Goal: Information Seeking & Learning: Learn about a topic

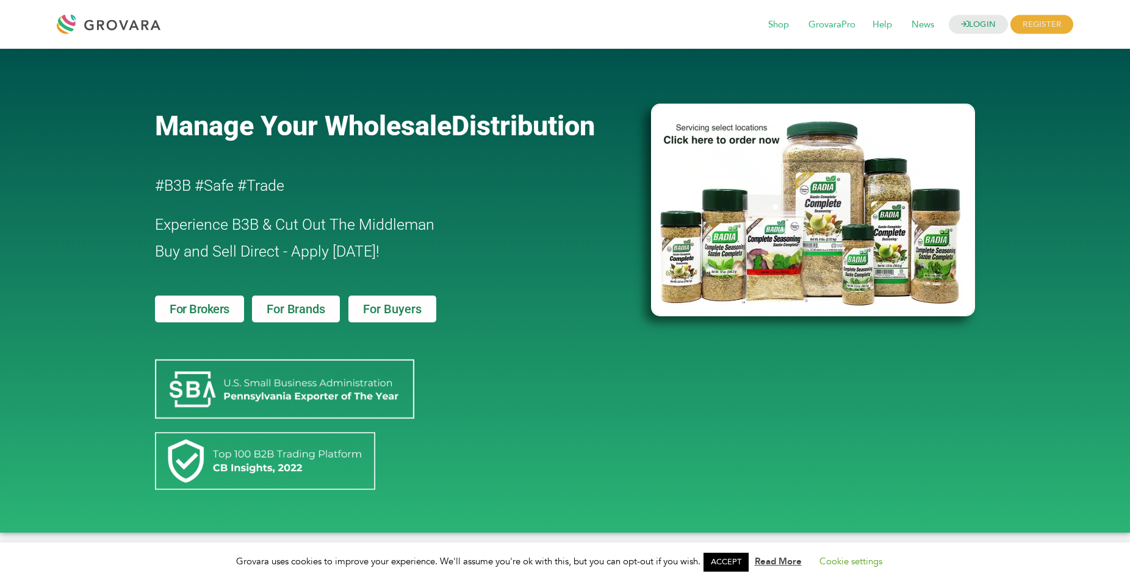
click at [1051, 127] on div "Manage Your Wholesale Distribution #B3B #Safe #Trade Experience B3B & Cut Out T…" at bounding box center [565, 291] width 1130 height 484
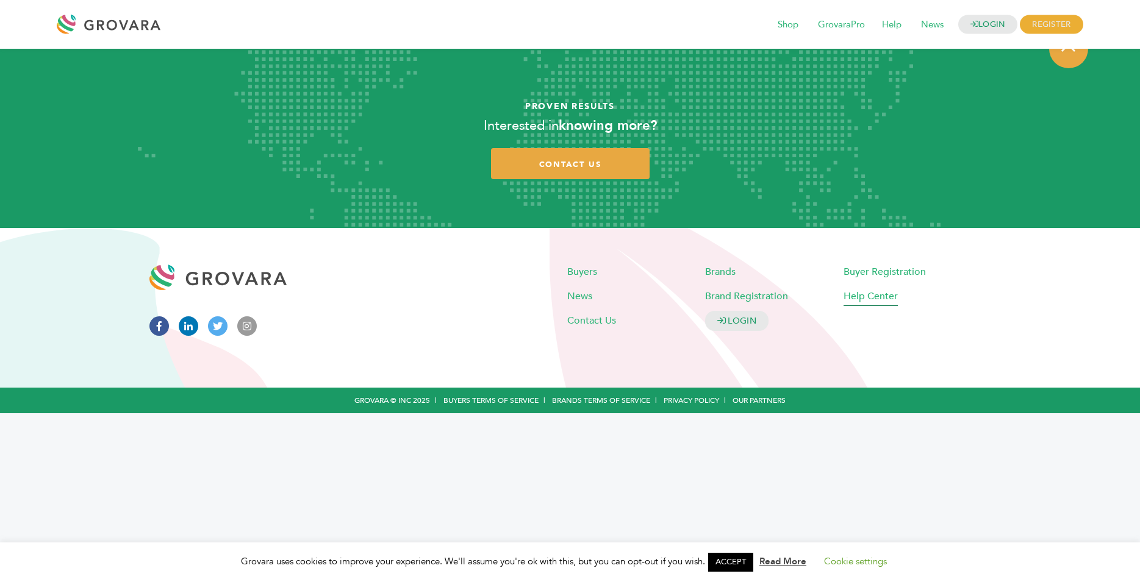
click at [869, 298] on span "Help Center" at bounding box center [871, 296] width 54 height 13
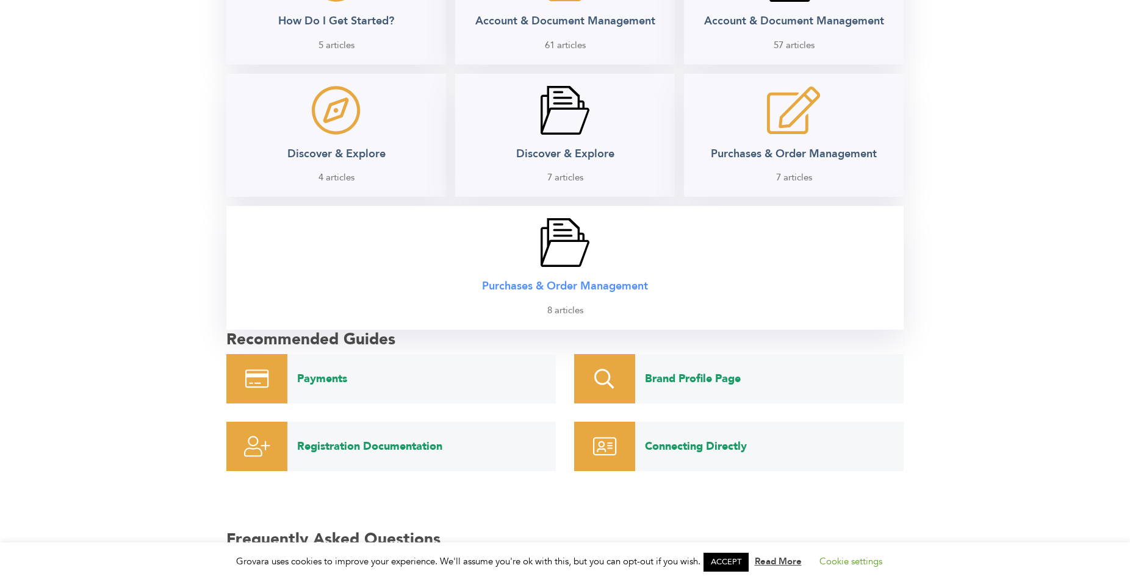
scroll to position [560, 0]
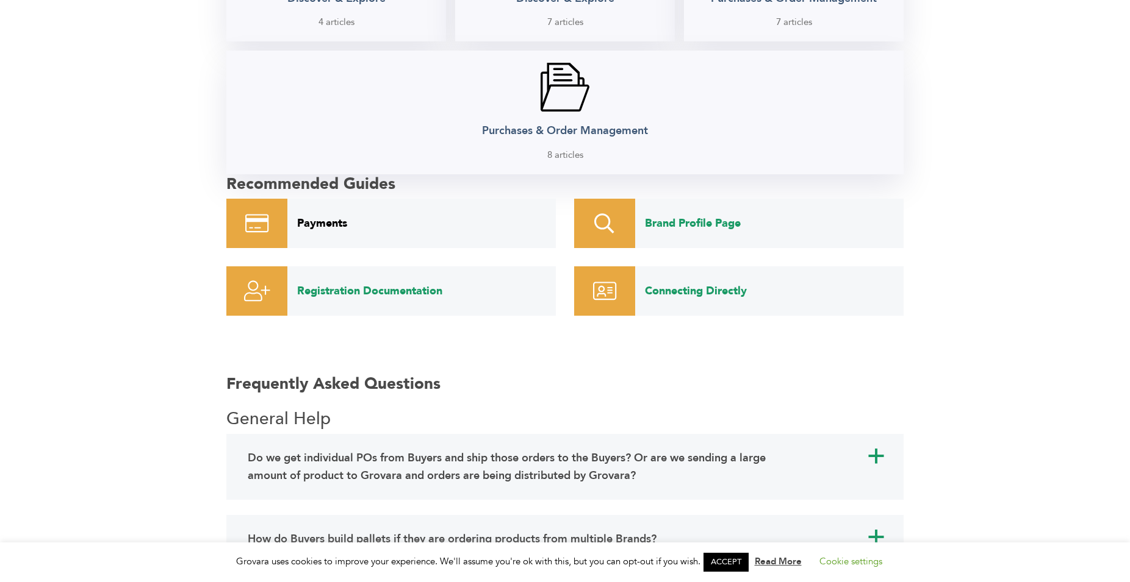
click at [332, 222] on link "Payments" at bounding box center [421, 223] width 268 height 49
click at [664, 217] on link "Brand Profile Page" at bounding box center [769, 223] width 268 height 49
click at [339, 289] on link "Registration Documentation" at bounding box center [421, 291] width 268 height 49
click at [720, 292] on link "Connecting Directly" at bounding box center [769, 291] width 268 height 49
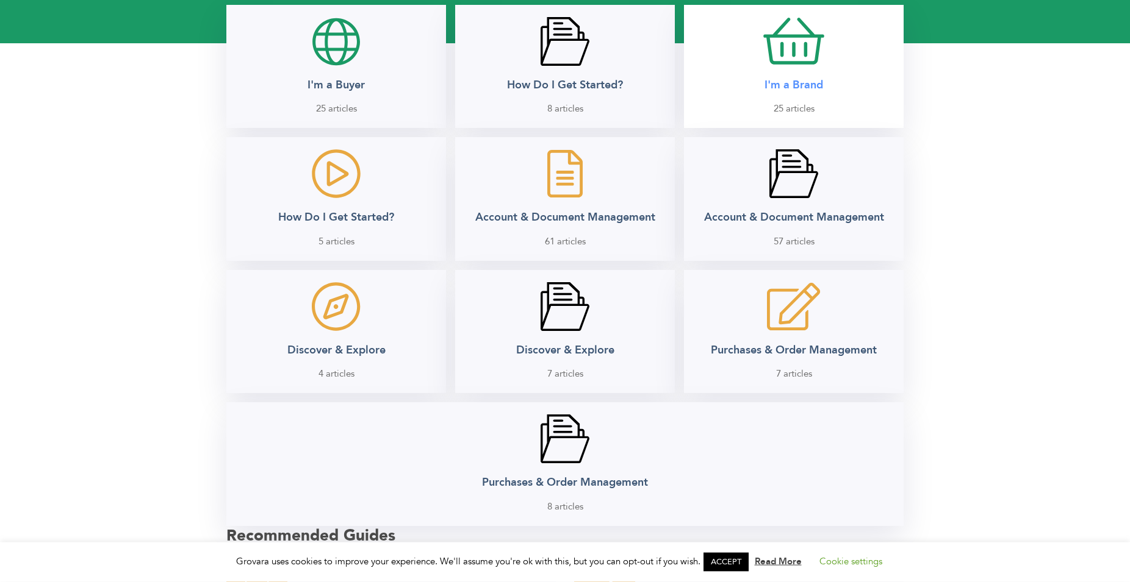
scroll to position [0, 0]
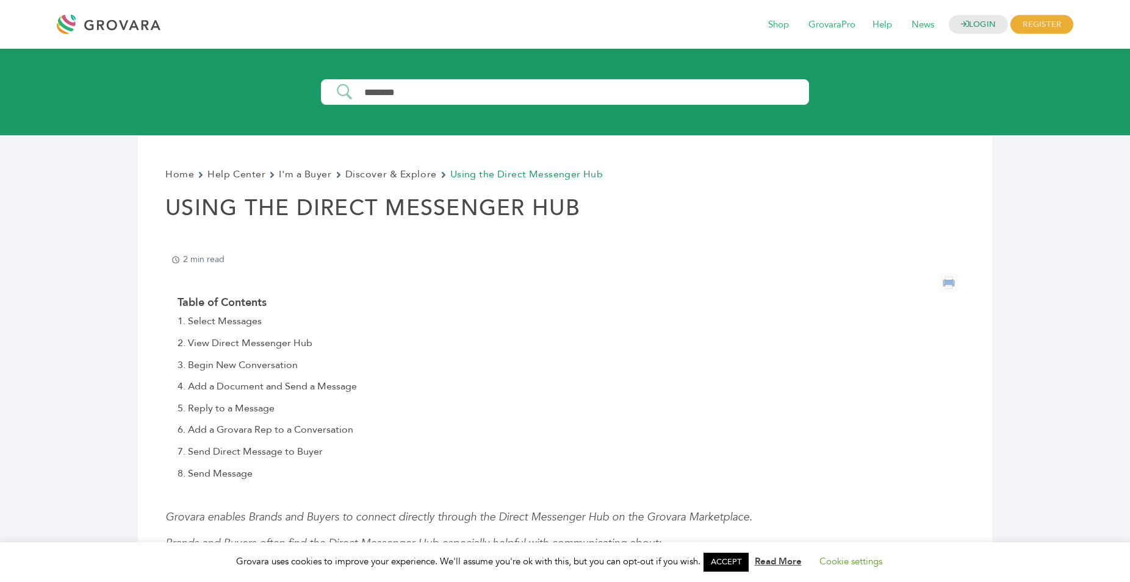
click at [105, 22] on div at bounding box center [112, 24] width 110 height 29
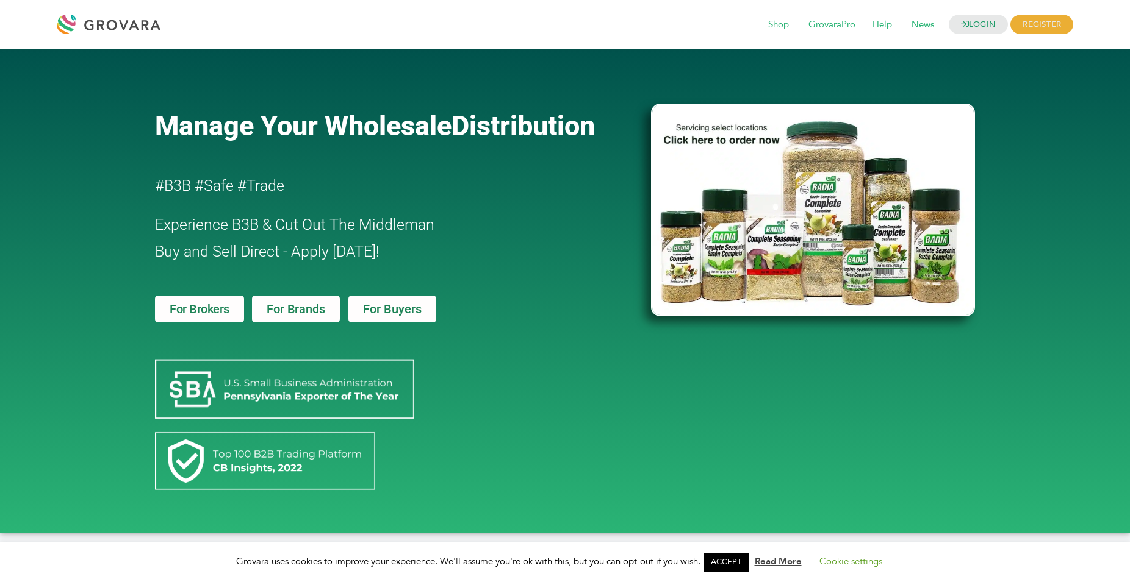
click at [387, 307] on span "For Buyers" at bounding box center [392, 309] width 59 height 12
click at [315, 305] on span "For Brands" at bounding box center [296, 309] width 58 height 12
click at [221, 306] on span "For Brokers" at bounding box center [200, 309] width 60 height 12
click at [1048, 254] on div "Manage Your Wholesale Distribution #B3B #Safe #Trade Experience B3B & Cut Out T…" at bounding box center [565, 291] width 1130 height 484
click at [1044, 235] on div "Manage Your Wholesale Distribution #B3B #Safe #Trade Experience B3B & Cut Out T…" at bounding box center [565, 291] width 1130 height 484
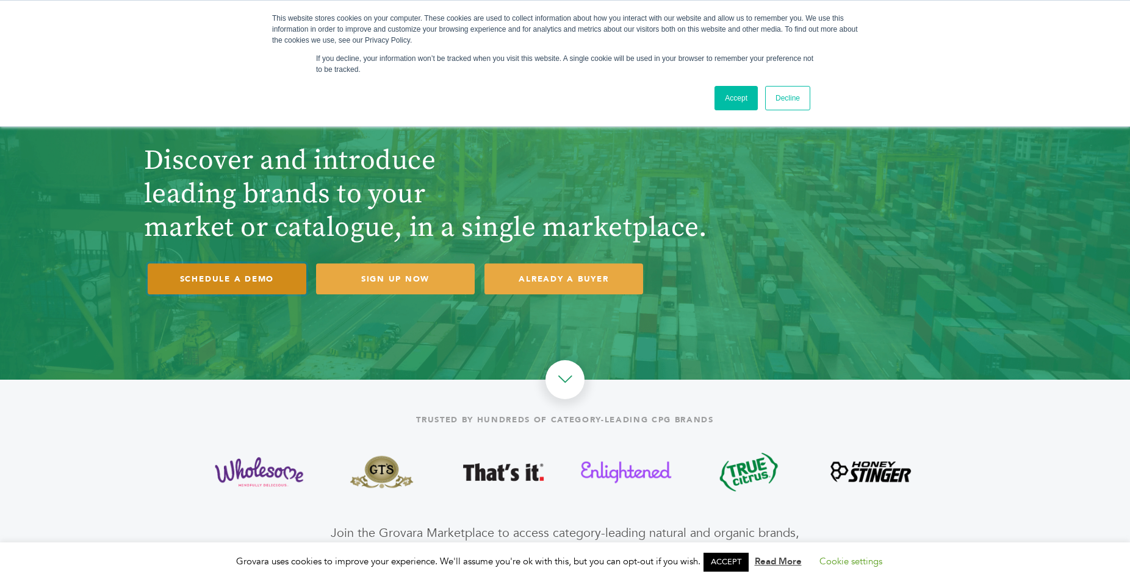
click at [201, 279] on link "SCHEDULE A DEMO" at bounding box center [227, 278] width 159 height 31
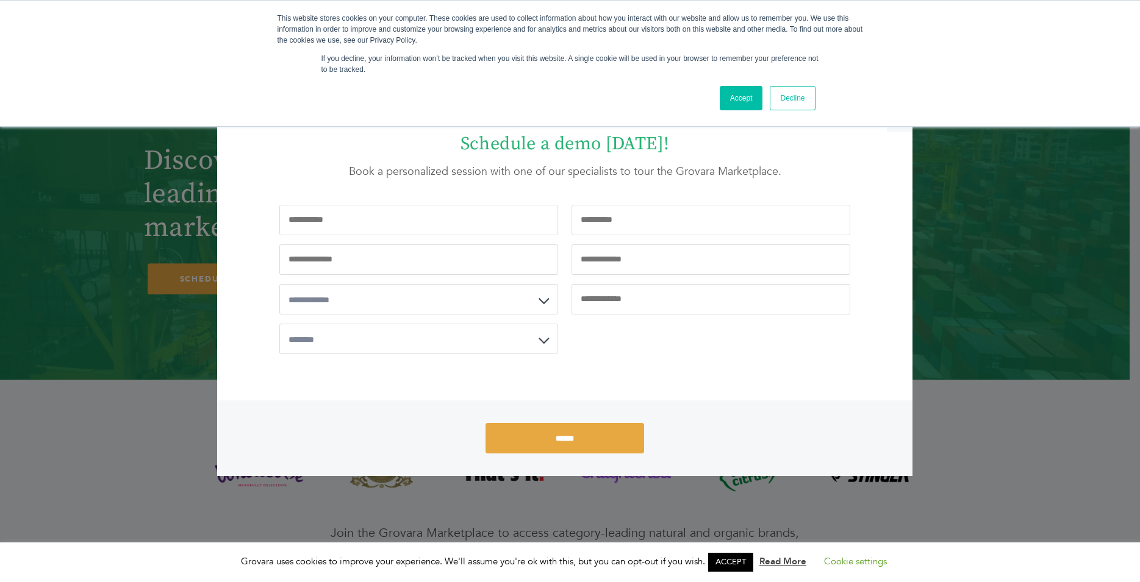
click at [1077, 401] on div "**********" at bounding box center [570, 291] width 1140 height 582
click at [733, 96] on link "Accept" at bounding box center [741, 98] width 43 height 24
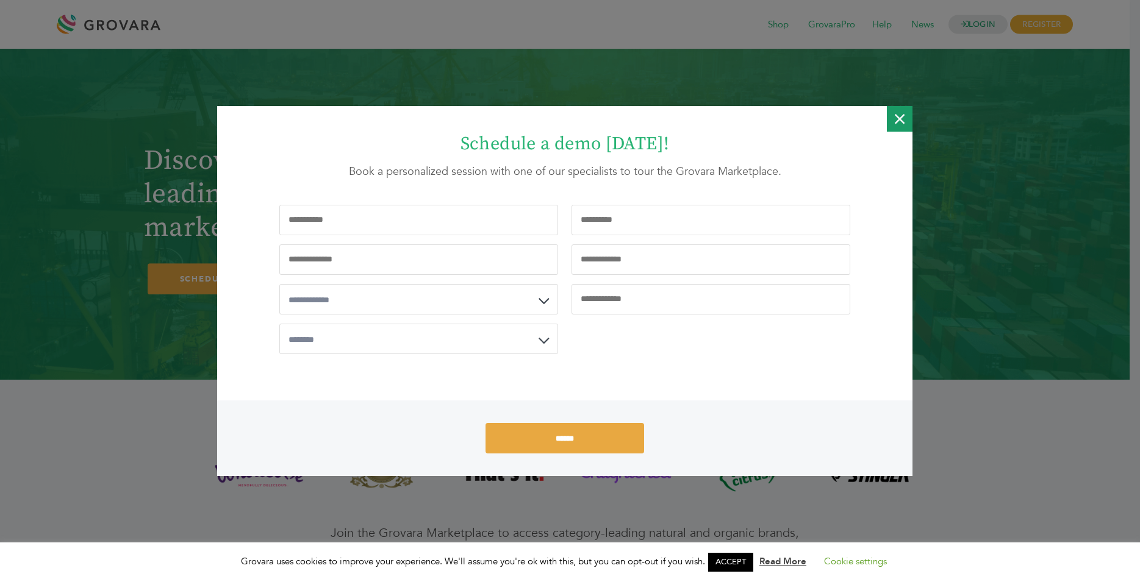
click at [900, 115] on icon "Close" at bounding box center [900, 119] width 10 height 26
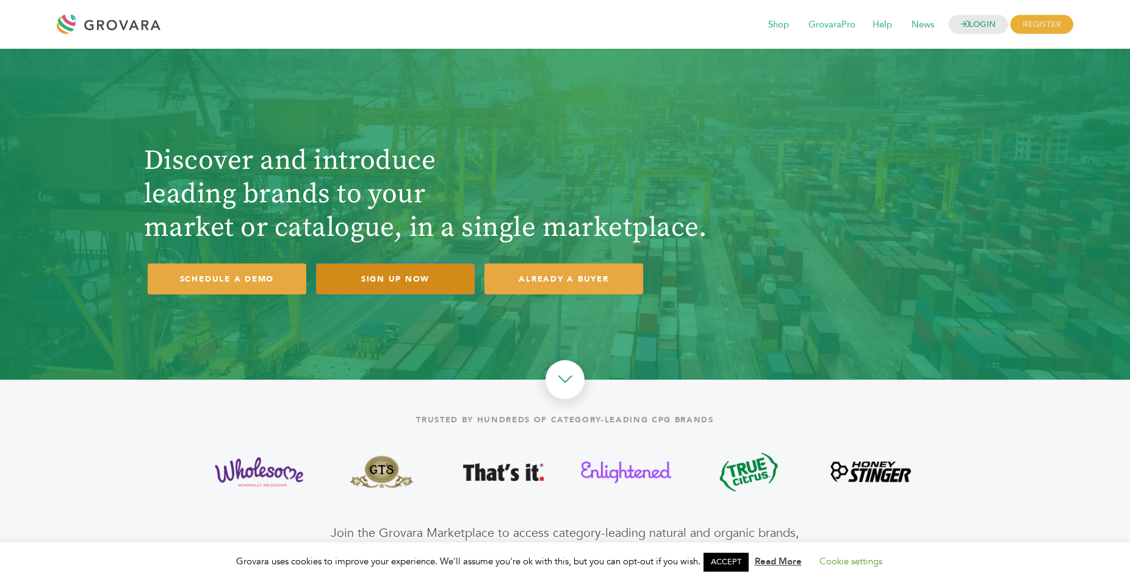
click at [387, 277] on link "SIGN UP NOW" at bounding box center [395, 278] width 159 height 31
click at [513, 335] on div at bounding box center [565, 223] width 1186 height 348
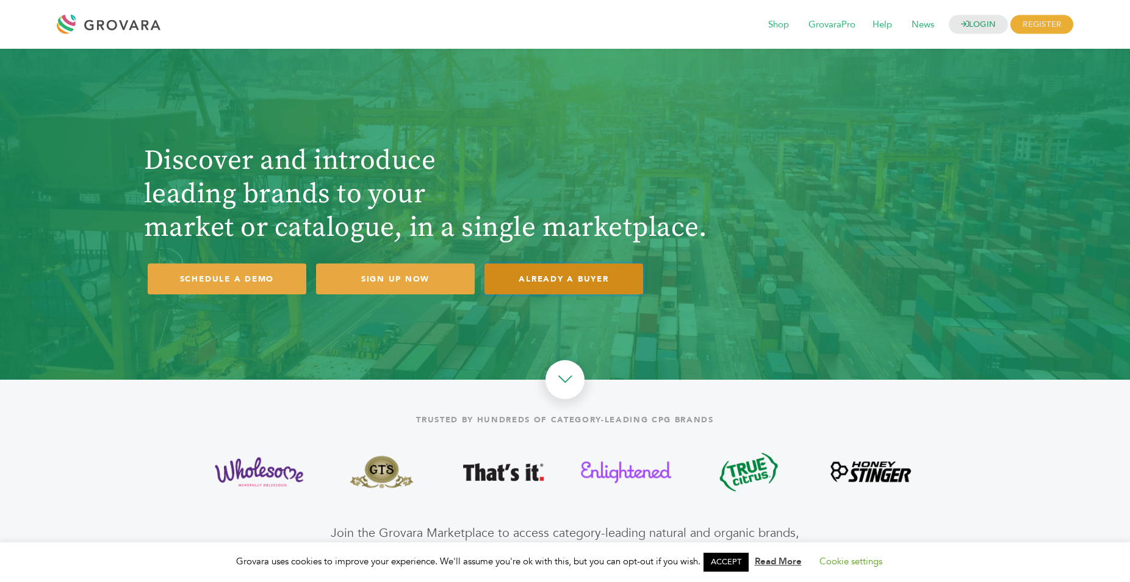
click at [564, 278] on link "ALREADY A BUYER" at bounding box center [563, 278] width 159 height 31
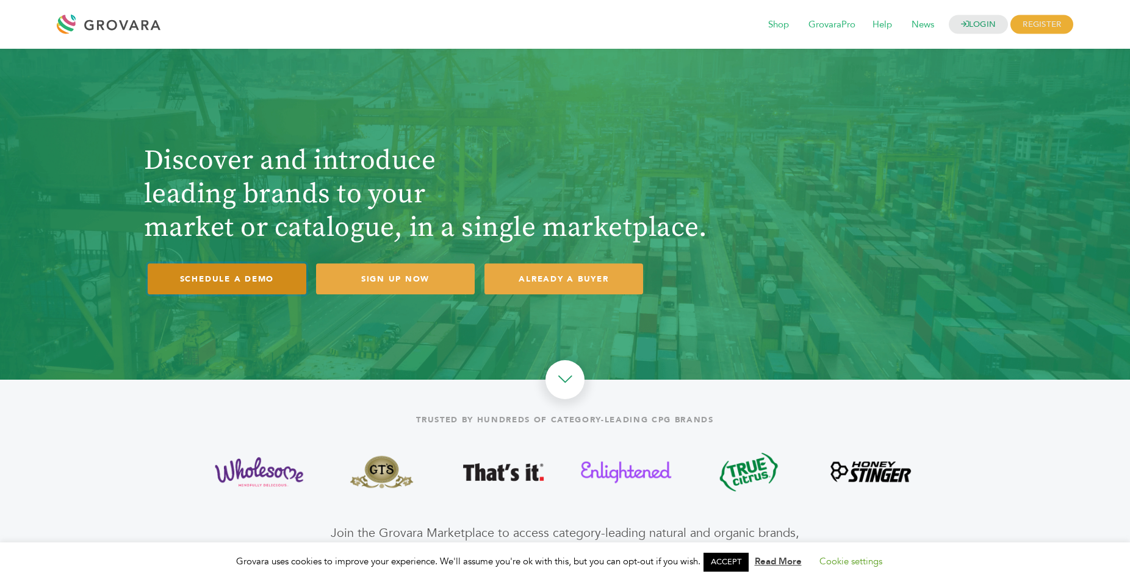
click at [223, 277] on link "SCHEDULE A DEMO" at bounding box center [227, 278] width 159 height 31
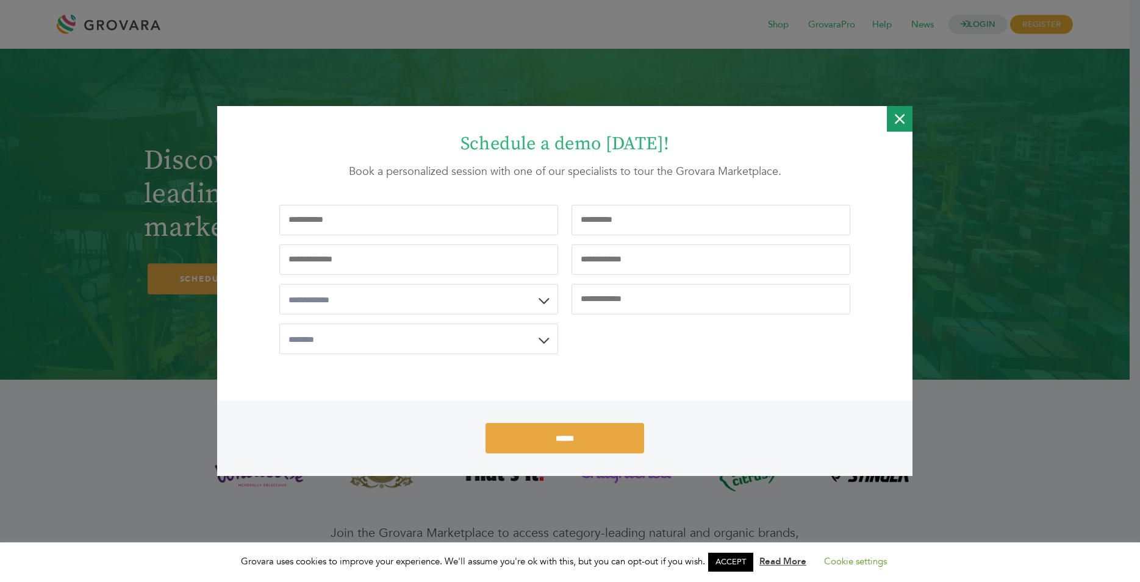
click at [897, 120] on icon "Close" at bounding box center [900, 119] width 10 height 26
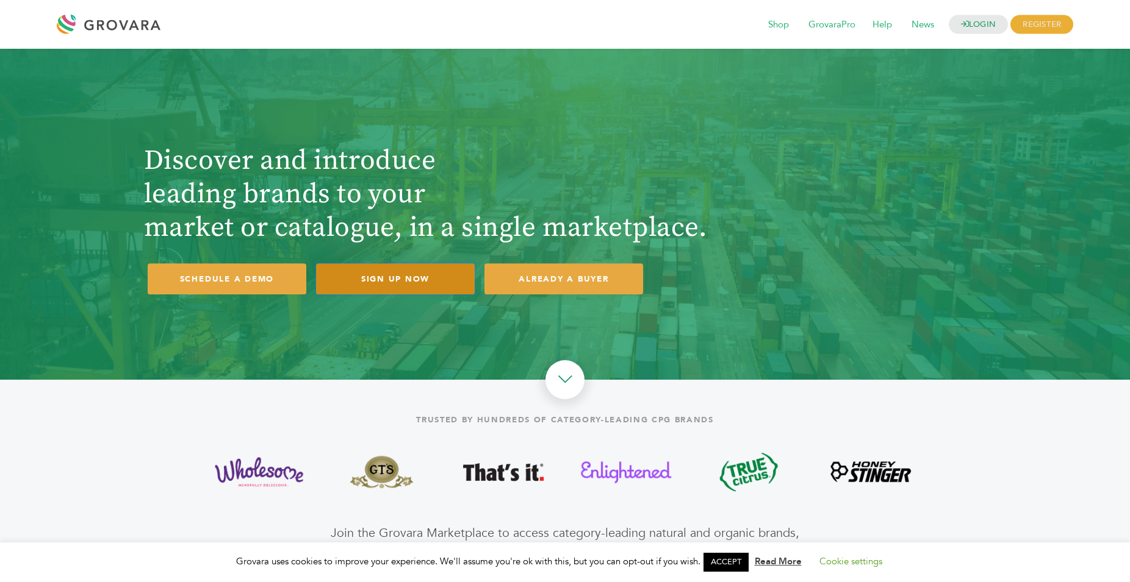
click at [387, 278] on link "SIGN UP NOW" at bounding box center [395, 278] width 159 height 31
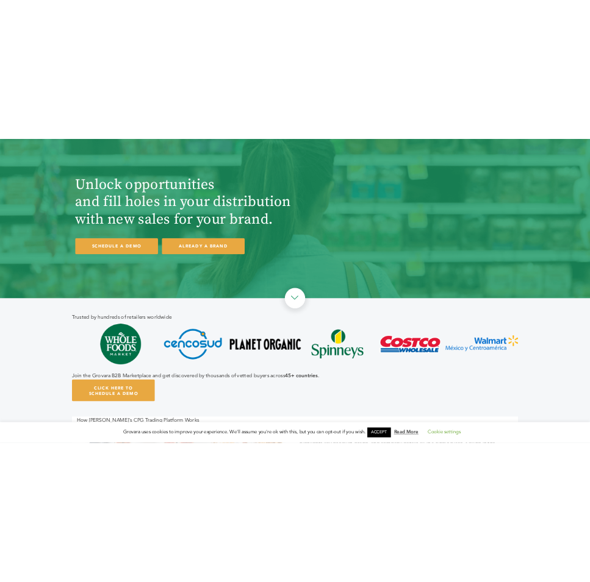
scroll to position [124, 0]
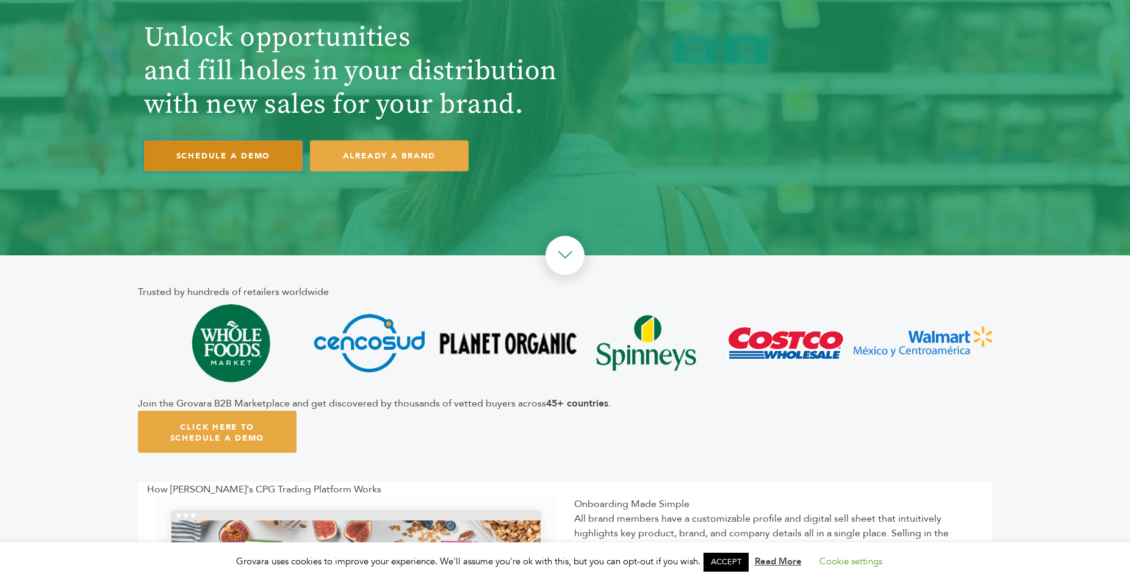
click at [240, 160] on link "SCHEDULE A DEMO" at bounding box center [223, 155] width 159 height 31
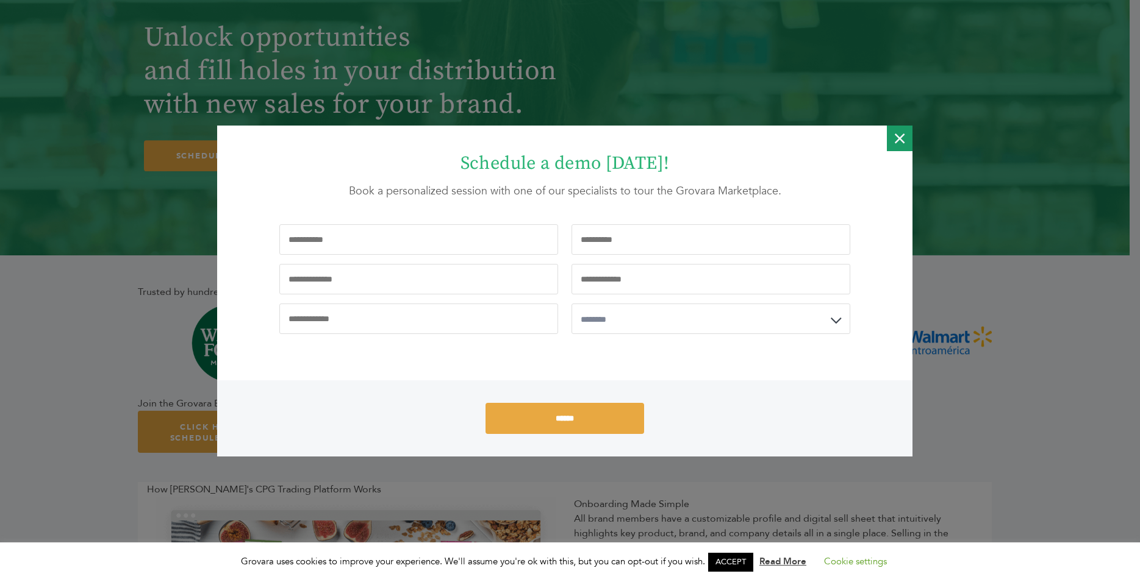
click at [898, 140] on icon "Close" at bounding box center [900, 139] width 10 height 26
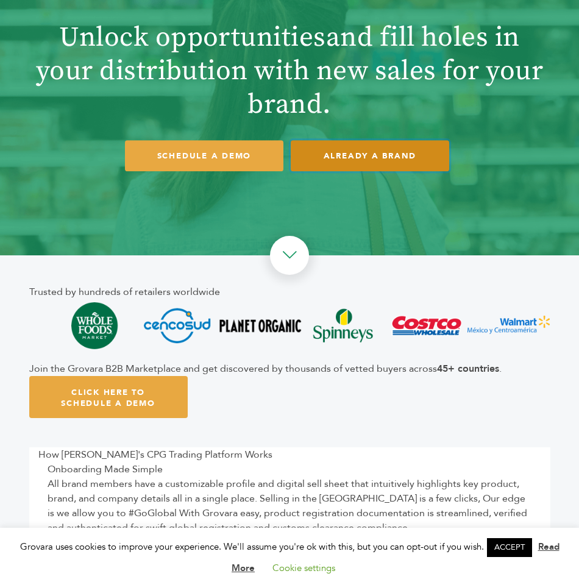
click at [364, 156] on link "ALREADY A BRAND" at bounding box center [370, 155] width 159 height 31
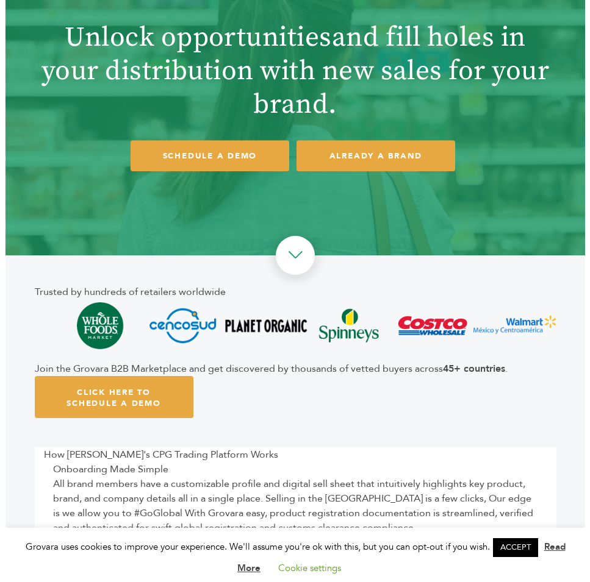
scroll to position [124, 0]
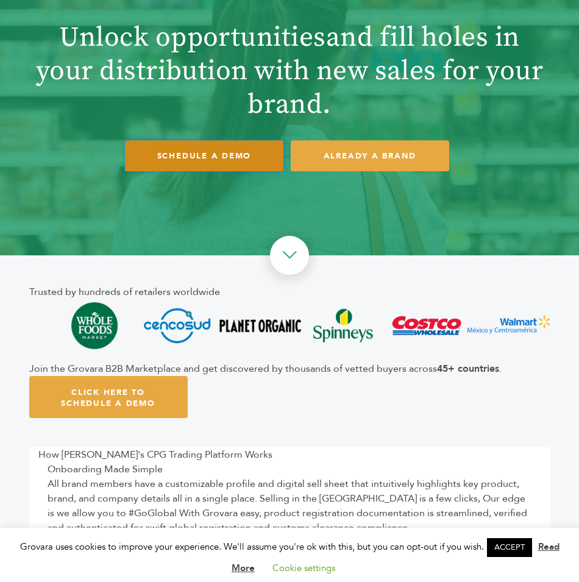
click at [217, 158] on link "SCHEDULE A DEMO" at bounding box center [204, 155] width 159 height 31
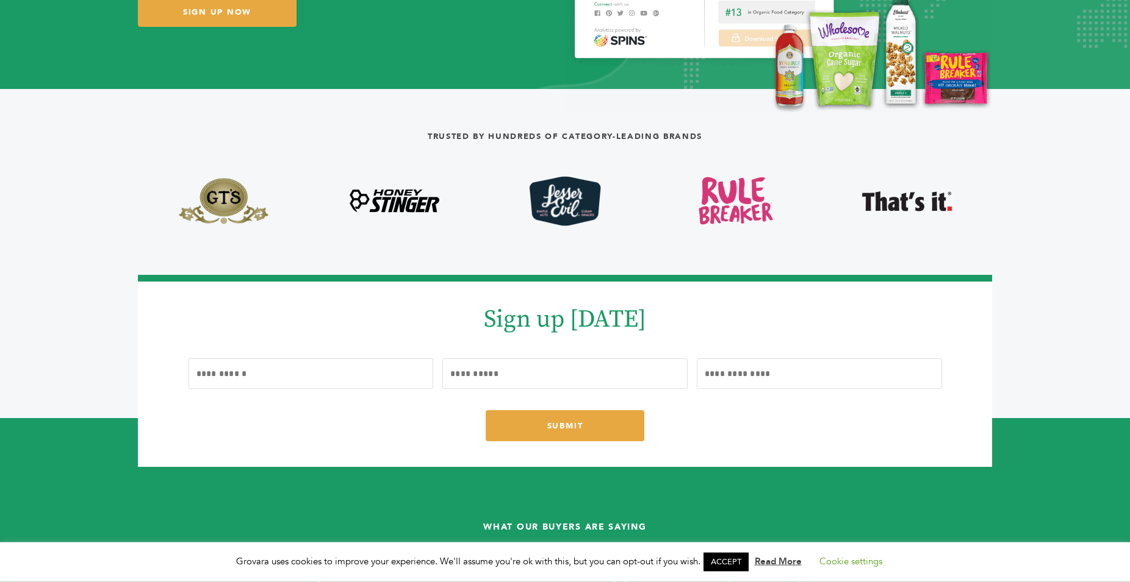
scroll to position [498, 0]
